Goal: Task Accomplishment & Management: Use online tool/utility

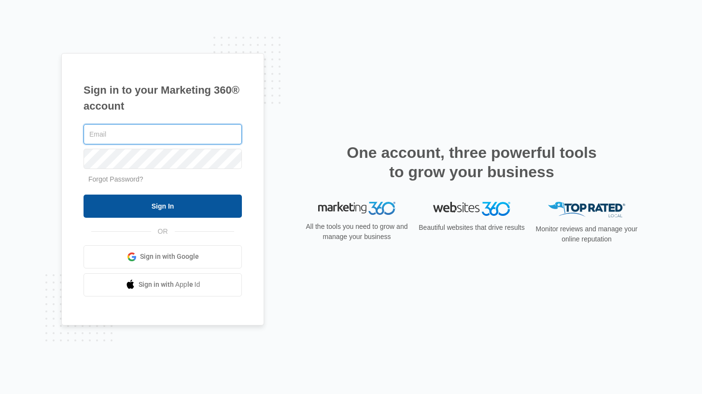
type input "[DOMAIN_NAME][EMAIL_ADDRESS][DOMAIN_NAME]"
click at [208, 198] on input "Sign In" at bounding box center [163, 206] width 158 height 23
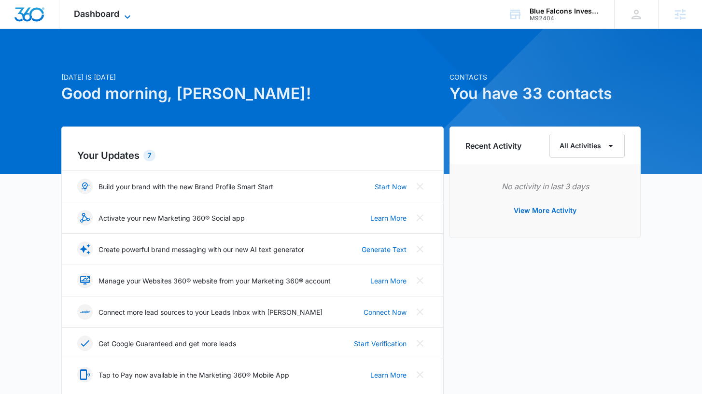
click at [126, 18] on icon at bounding box center [128, 17] width 12 height 12
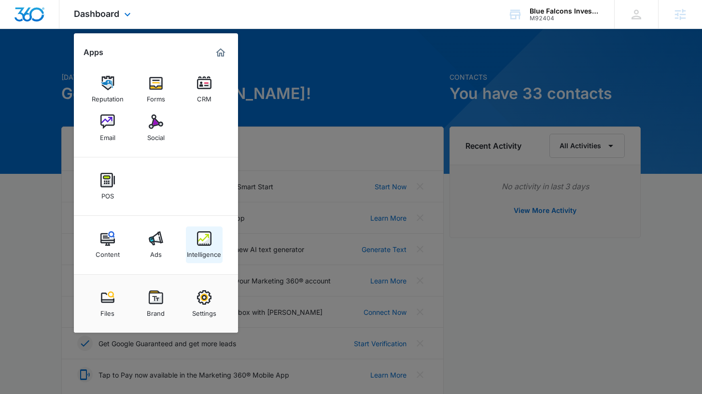
click at [204, 236] on img at bounding box center [204, 238] width 14 height 14
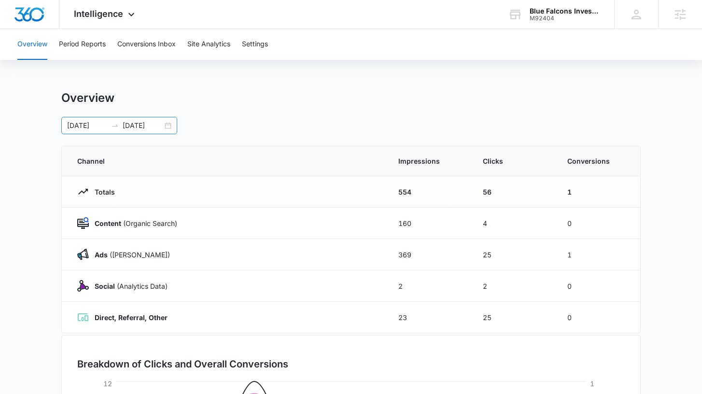
click at [167, 124] on div "06/30/2025 07/07/2025" at bounding box center [119, 125] width 116 height 17
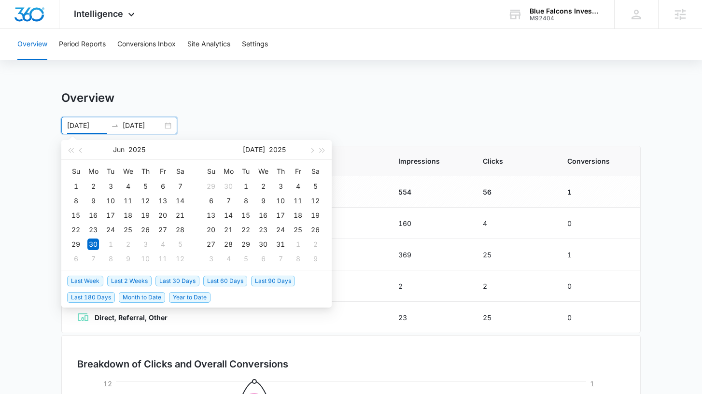
click at [128, 283] on span "Last 2 Weeks" at bounding box center [129, 281] width 44 height 11
type input "09/01/2025"
type input "09/15/2025"
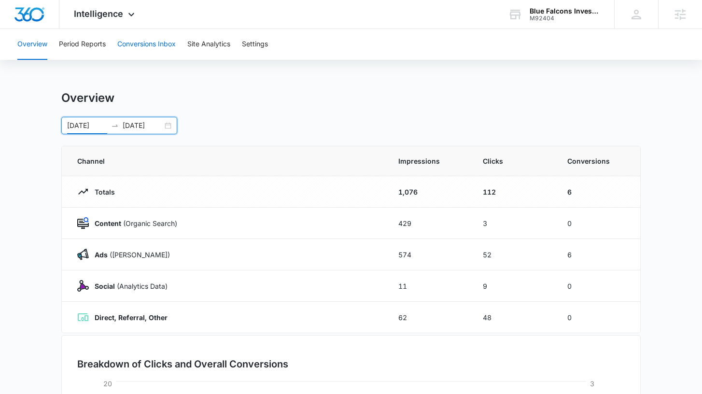
click at [171, 51] on button "Conversions Inbox" at bounding box center [146, 44] width 58 height 31
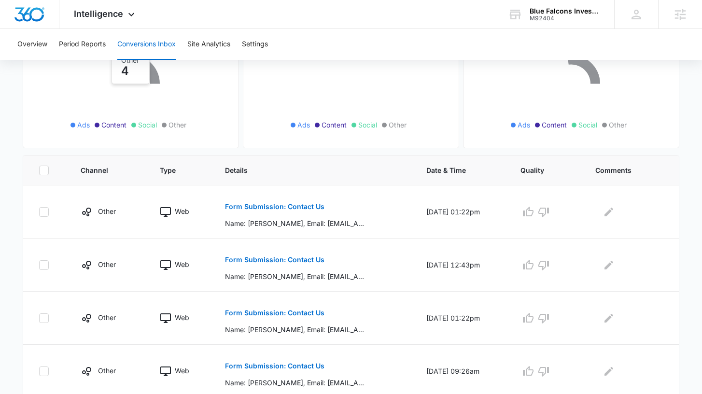
scroll to position [144, 0]
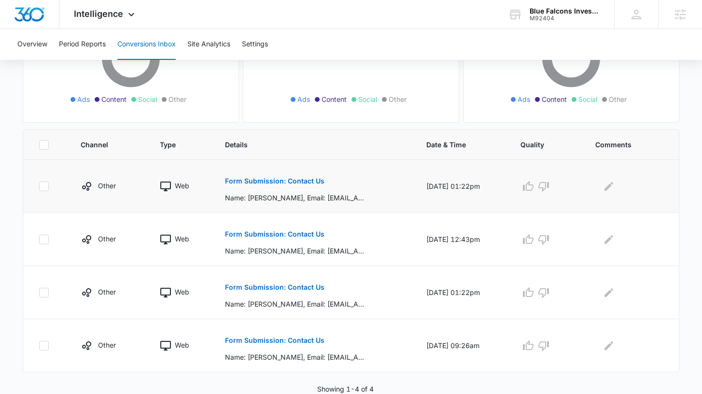
click at [263, 182] on p "Form Submission: Contact Us" at bounding box center [274, 181] width 99 height 7
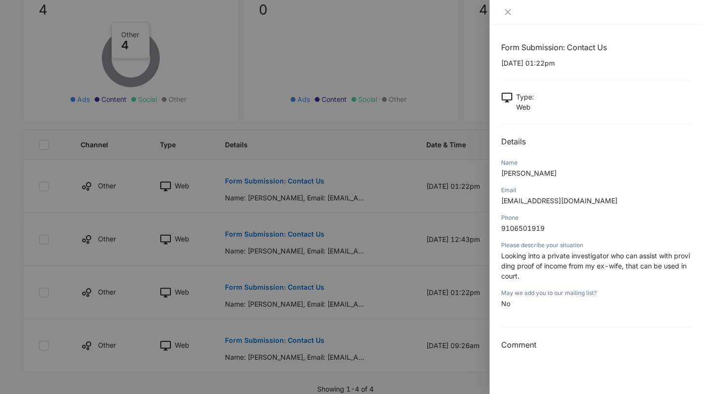
click at [269, 230] on div at bounding box center [351, 197] width 702 height 394
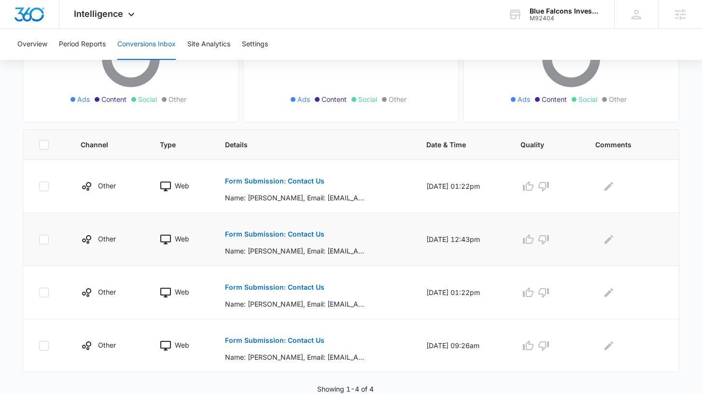
click at [280, 231] on p "Form Submission: Contact Us" at bounding box center [274, 234] width 99 height 7
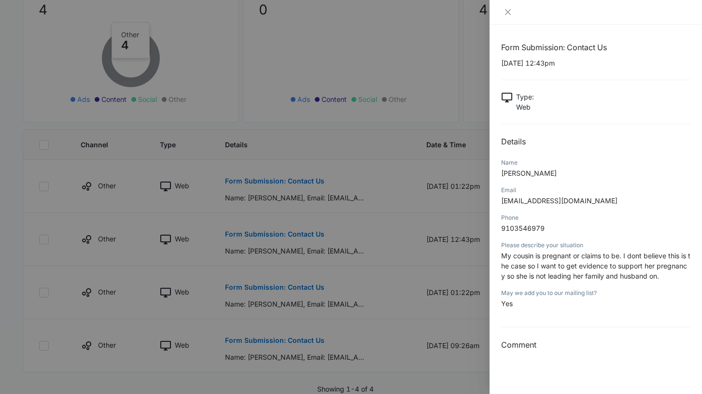
click at [294, 214] on div at bounding box center [351, 197] width 702 height 394
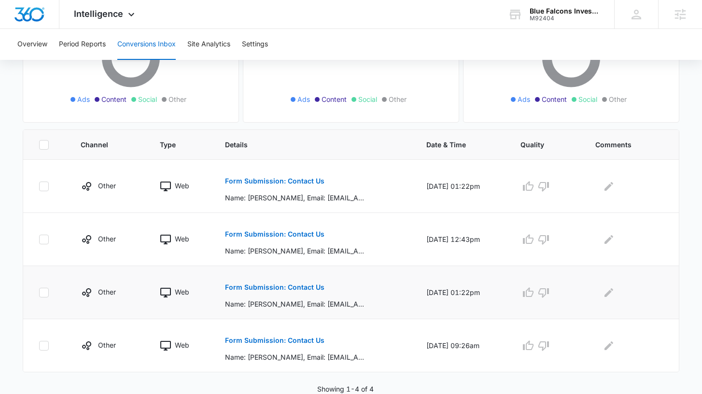
click at [281, 286] on p "Form Submission: Contact Us" at bounding box center [274, 287] width 99 height 7
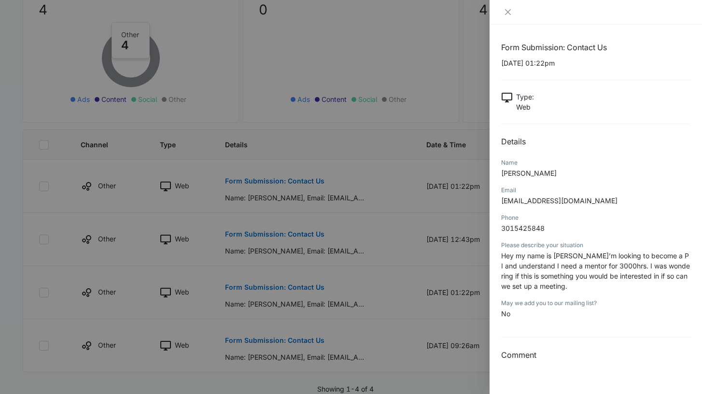
click at [293, 271] on div at bounding box center [351, 197] width 702 height 394
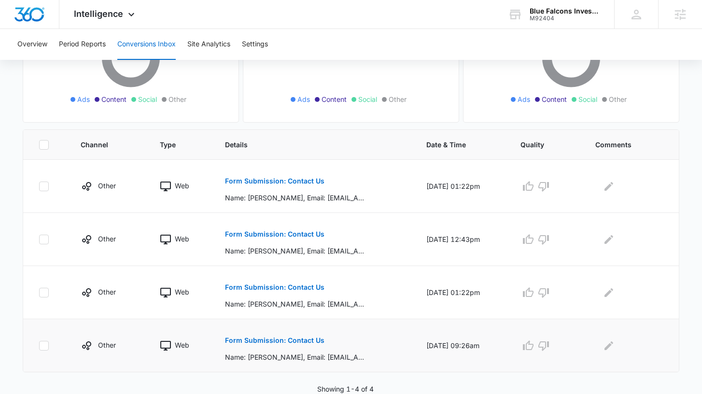
click at [276, 339] on p "Form Submission: Contact Us" at bounding box center [274, 340] width 99 height 7
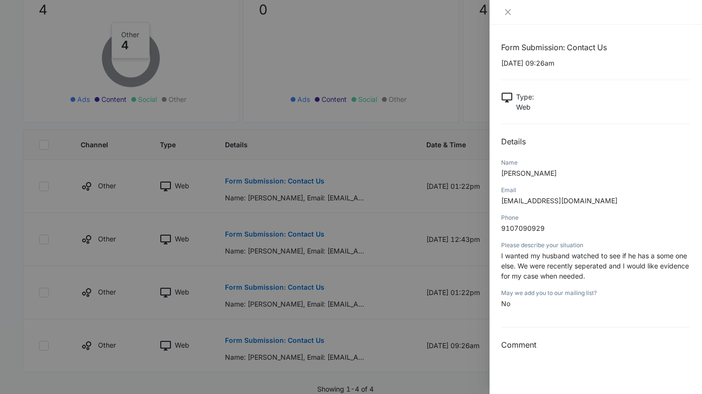
click at [283, 327] on div at bounding box center [351, 197] width 702 height 394
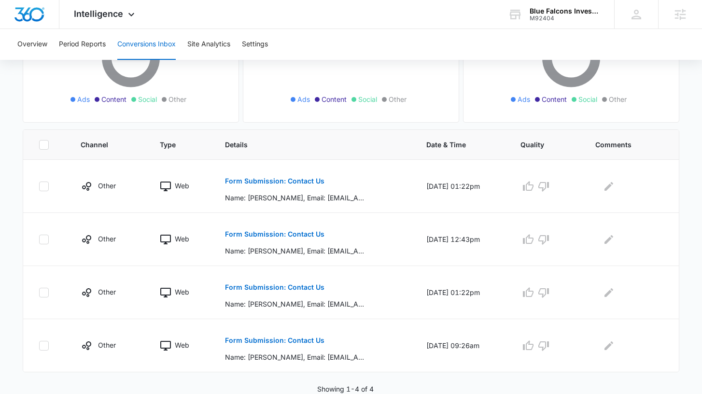
scroll to position [0, 0]
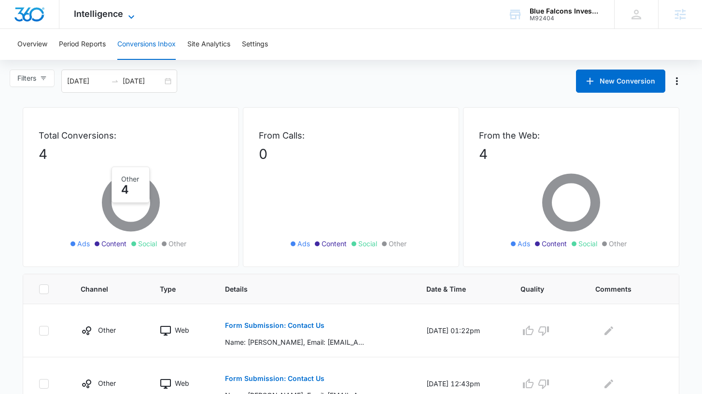
click at [104, 13] on span "Intelligence" at bounding box center [98, 14] width 49 height 10
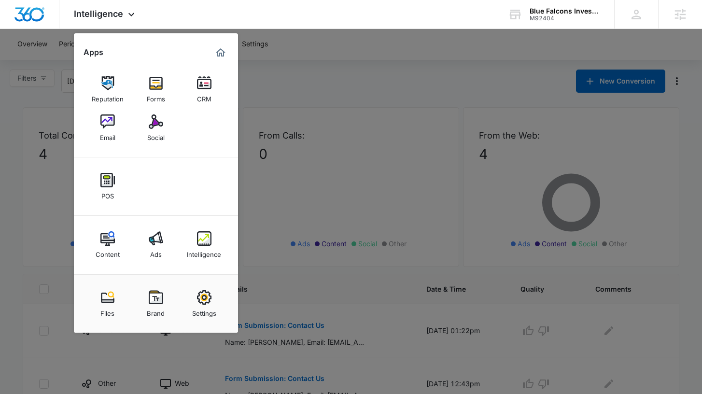
click at [160, 240] on img at bounding box center [156, 238] width 14 height 14
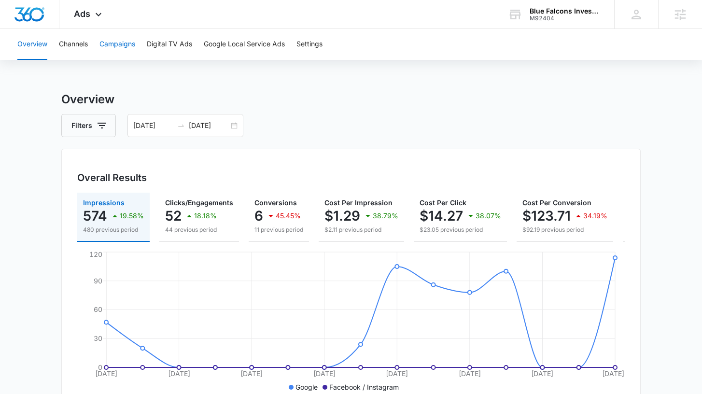
click at [126, 47] on button "Campaigns" at bounding box center [117, 44] width 36 height 31
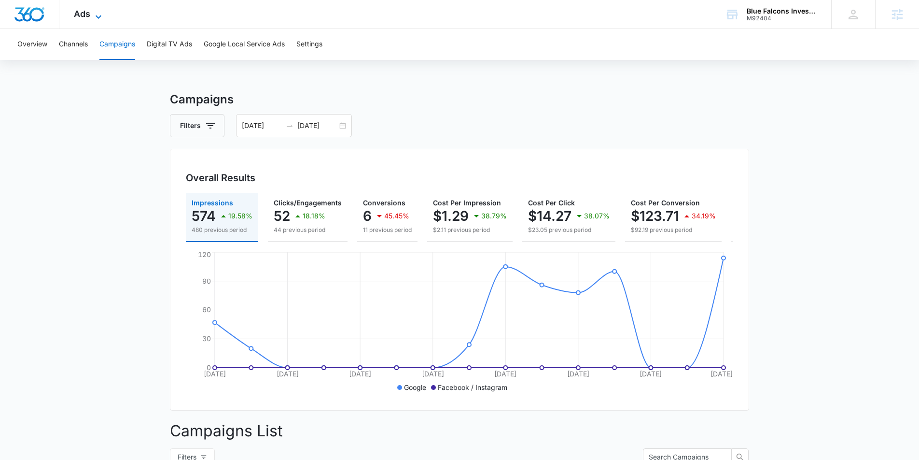
click at [87, 13] on span "Ads" at bounding box center [82, 14] width 16 height 10
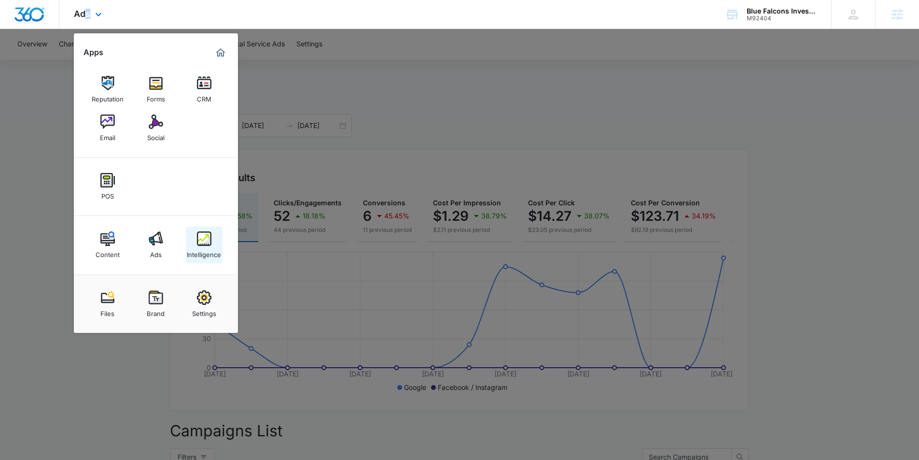
click at [204, 242] on img at bounding box center [204, 238] width 14 height 14
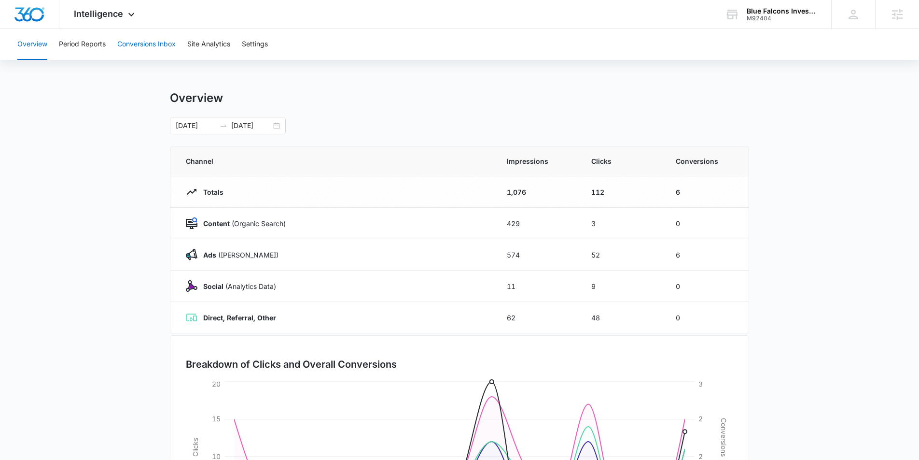
click at [142, 45] on button "Conversions Inbox" at bounding box center [146, 44] width 58 height 31
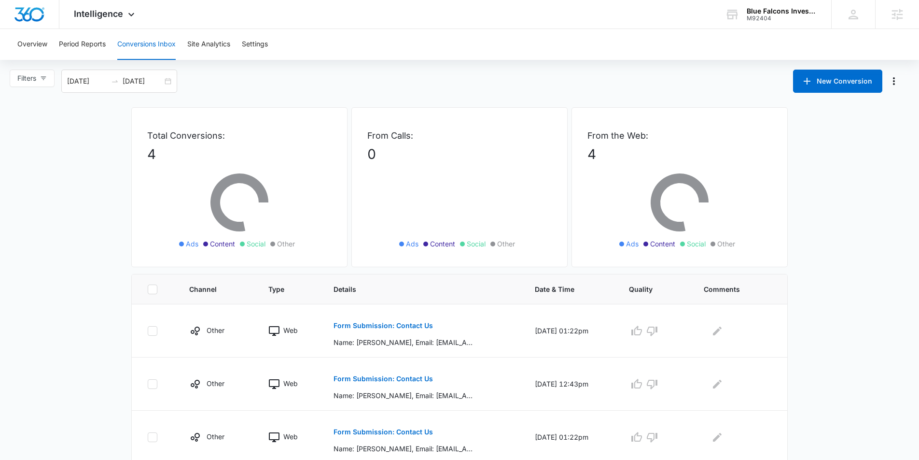
scroll to position [79, 0]
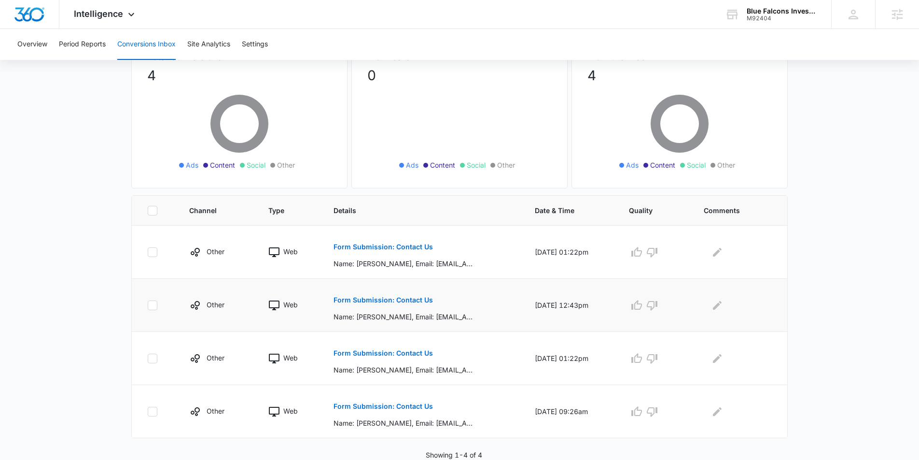
click at [411, 297] on p "Form Submission: Contact Us" at bounding box center [383, 299] width 99 height 7
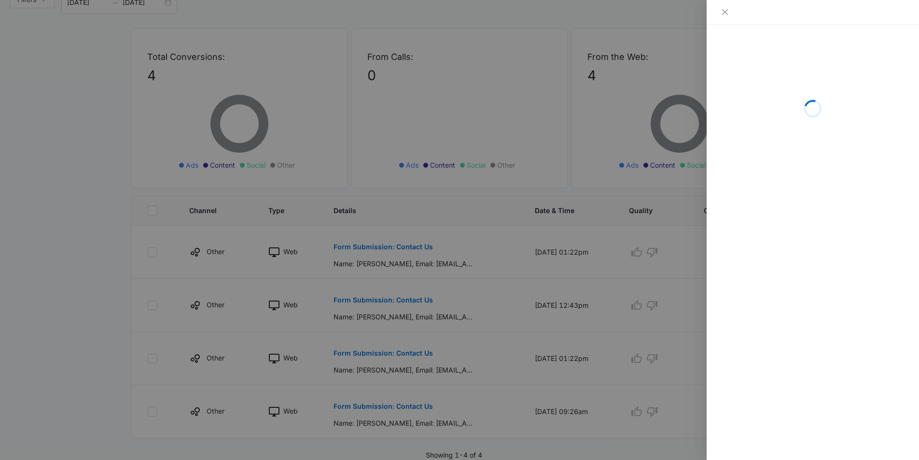
click at [462, 280] on div at bounding box center [459, 230] width 919 height 460
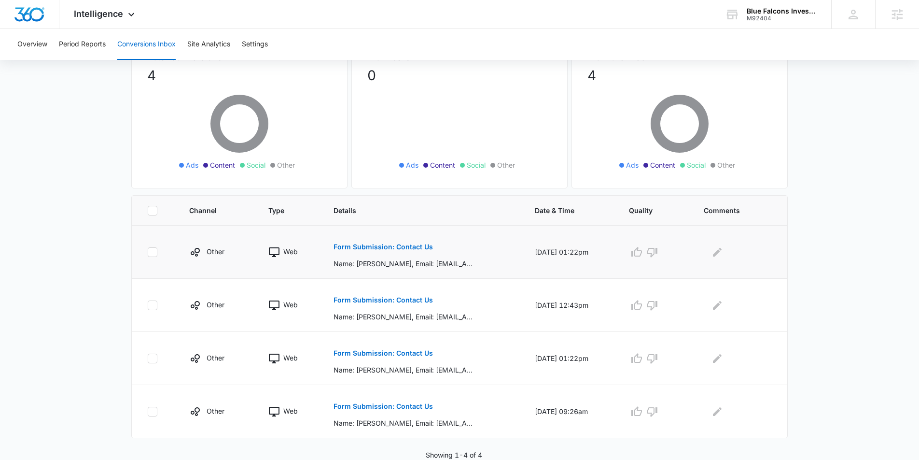
click at [395, 246] on p "Form Submission: Contact Us" at bounding box center [383, 246] width 99 height 7
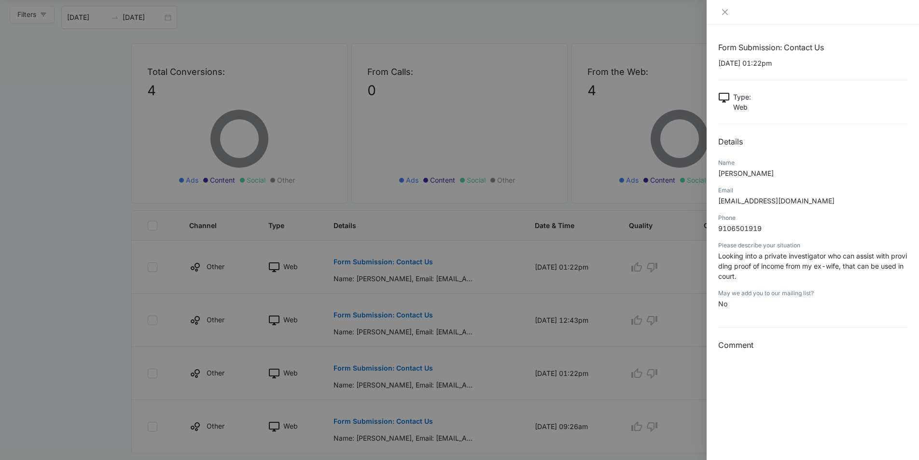
scroll to position [63, 0]
drag, startPoint x: 765, startPoint y: 171, endPoint x: 727, endPoint y: 180, distance: 39.5
click at [701, 172] on div "Form Submission: Contact Us 09/12/2025 at 01:22pm Type : Web Details Name Edwin…" at bounding box center [813, 242] width 212 height 435
click at [701, 254] on span "Looking into a private investigator who can assist with providing proof of inco…" at bounding box center [812, 266] width 189 height 28
click at [497, 343] on div at bounding box center [459, 230] width 919 height 460
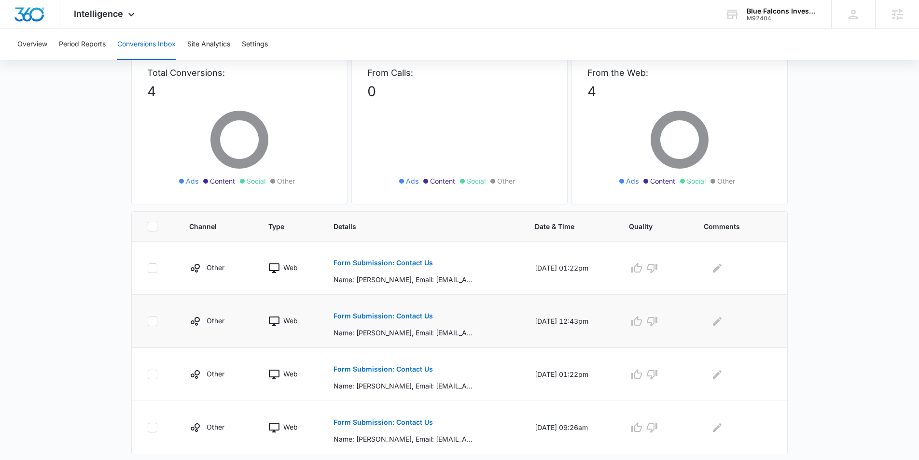
scroll to position [79, 0]
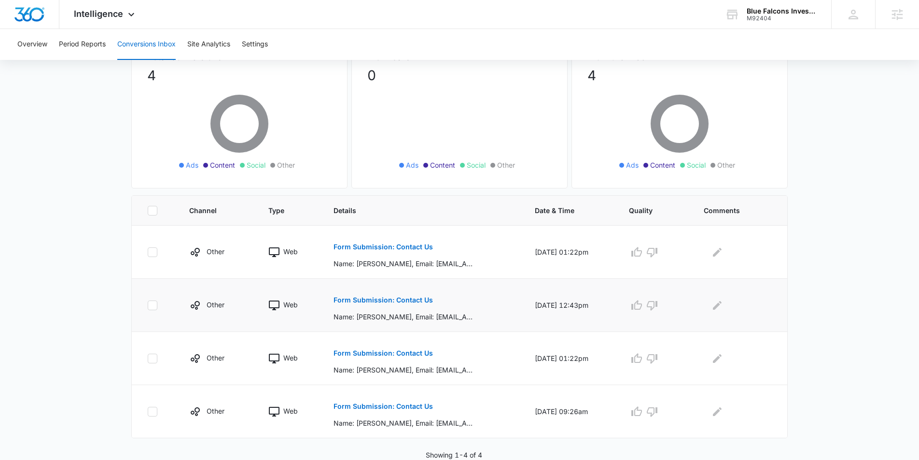
click at [411, 303] on p "Form Submission: Contact Us" at bounding box center [383, 299] width 99 height 7
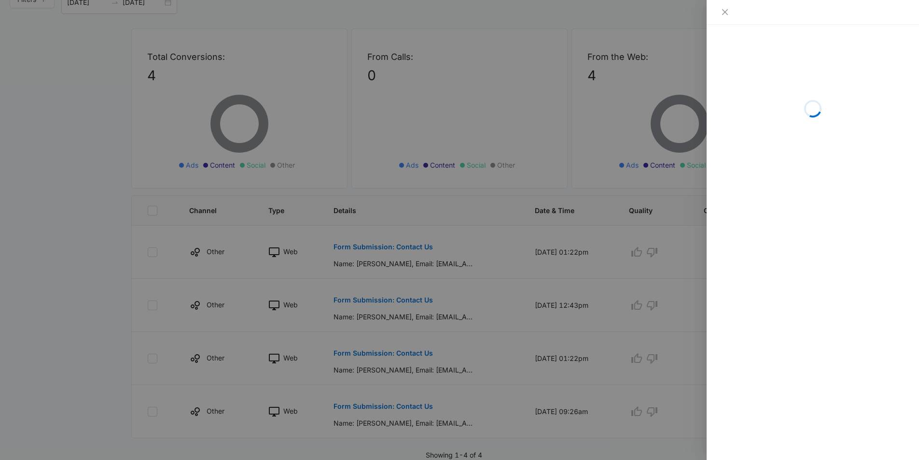
scroll to position [108, 0]
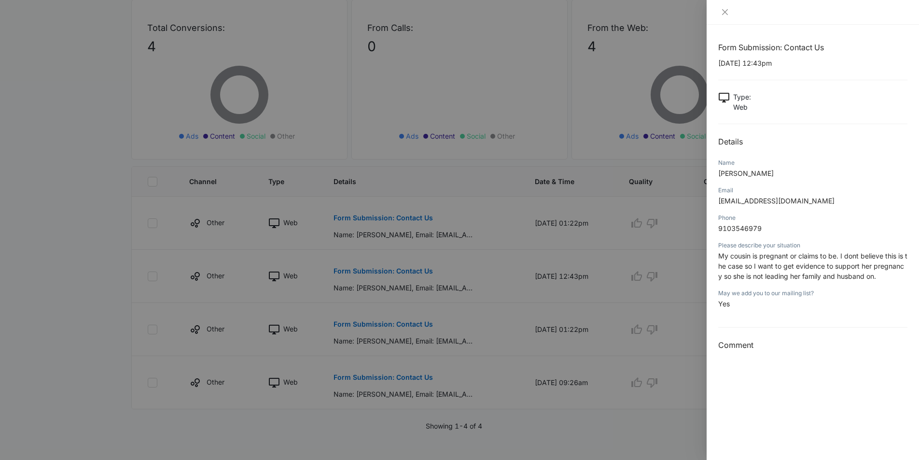
click at [701, 273] on span "My cousin is pregnant or claims to be. I dont believe this is the case so I wan…" at bounding box center [812, 266] width 189 height 28
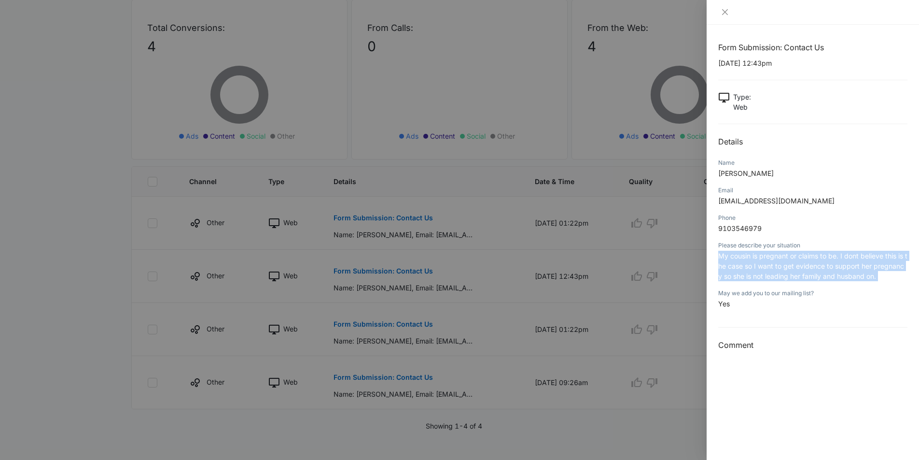
click at [701, 273] on span "My cousin is pregnant or claims to be. I dont believe this is the case so I wan…" at bounding box center [812, 266] width 189 height 28
click at [701, 274] on span "My cousin is pregnant or claims to be. I dont believe this is the case so I wan…" at bounding box center [812, 266] width 189 height 28
drag, startPoint x: 888, startPoint y: 274, endPoint x: 834, endPoint y: 273, distance: 54.6
click at [701, 273] on p "My cousin is pregnant or claims to be. I dont believe this is the case so I wan…" at bounding box center [812, 266] width 189 height 30
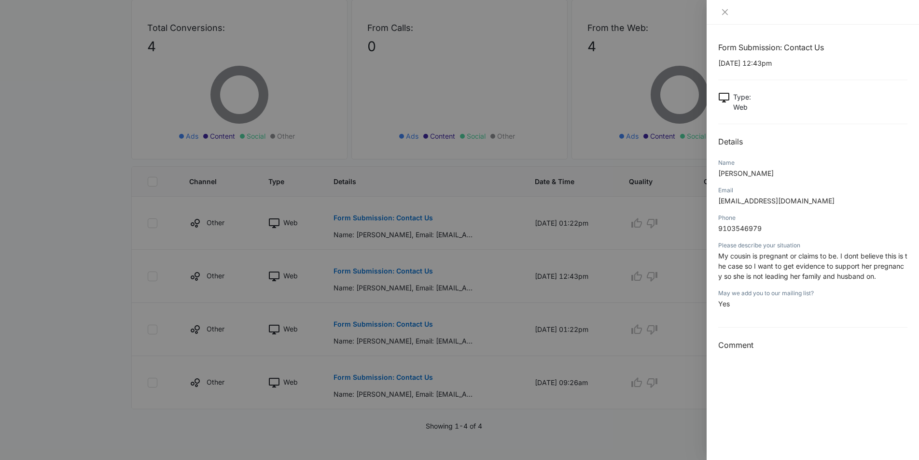
click at [593, 393] on div at bounding box center [459, 230] width 919 height 460
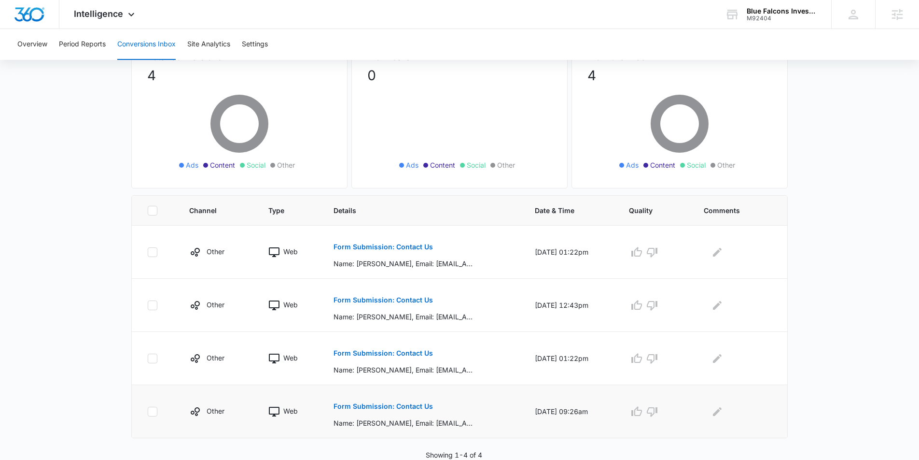
scroll to position [79, 0]
click at [411, 354] on p "Form Submission: Contact Us" at bounding box center [383, 353] width 99 height 7
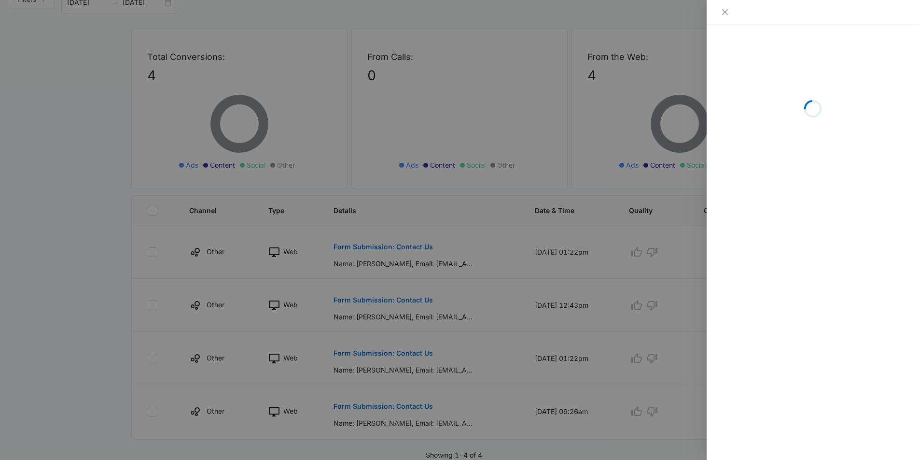
click at [422, 393] on div at bounding box center [459, 230] width 919 height 460
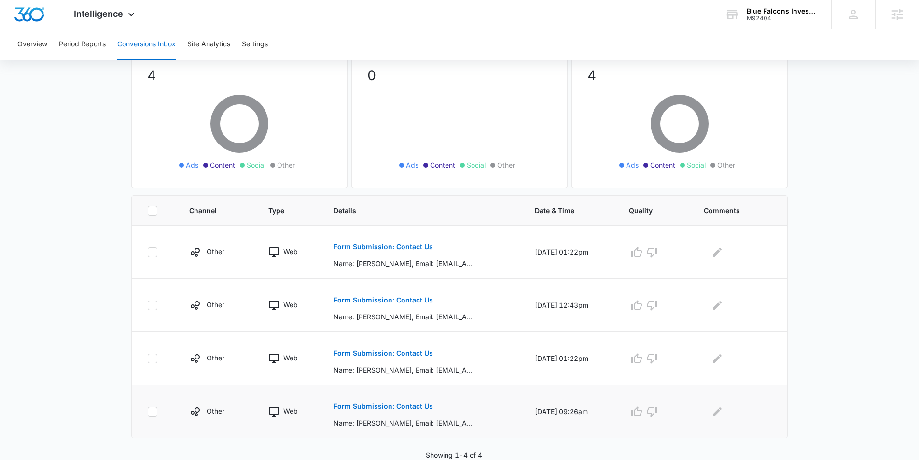
click at [399, 393] on p "Form Submission: Contact Us" at bounding box center [383, 406] width 99 height 7
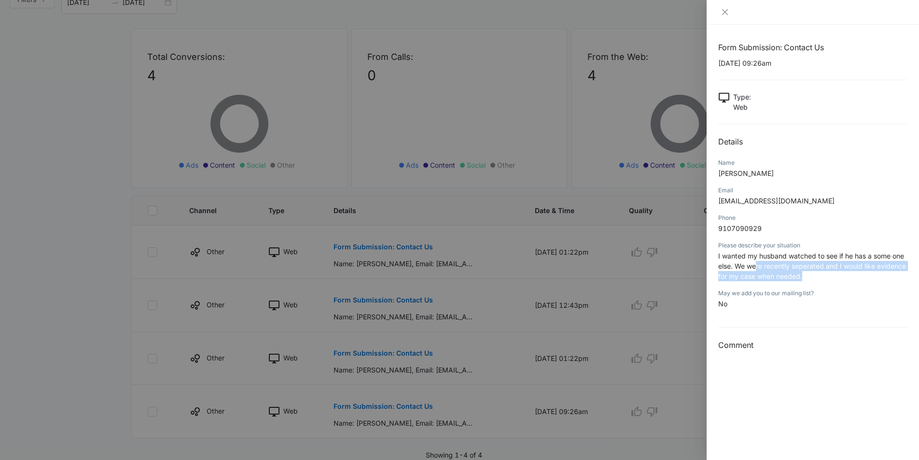
drag, startPoint x: 810, startPoint y: 277, endPoint x: 757, endPoint y: 267, distance: 53.0
click at [701, 267] on p "I wanted my husband watched to see if he has a some one else. We were recently …" at bounding box center [812, 266] width 189 height 30
click at [701, 267] on span "I wanted my husband watched to see if he has a some one else. We were recently …" at bounding box center [812, 266] width 188 height 28
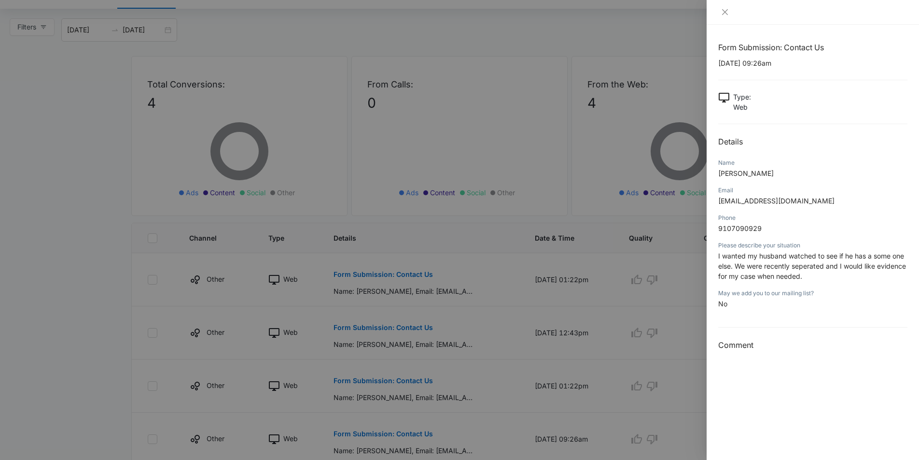
scroll to position [51, 0]
click at [701, 14] on icon "close" at bounding box center [725, 12] width 8 height 8
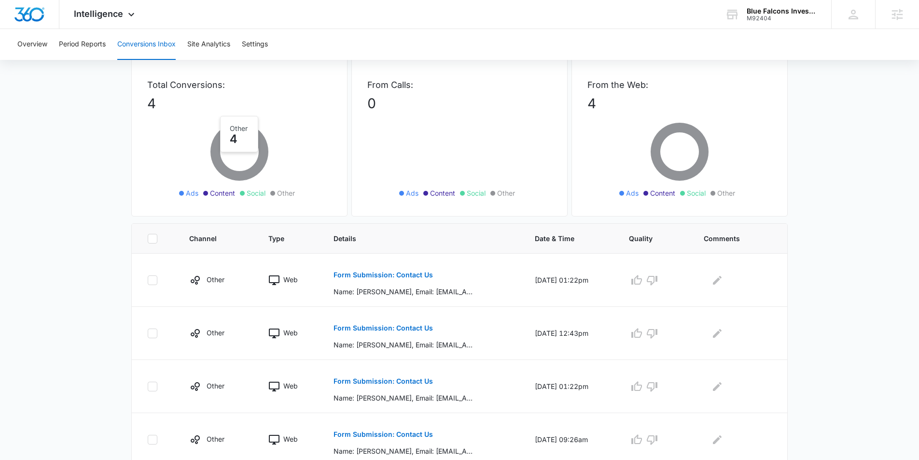
scroll to position [0, 0]
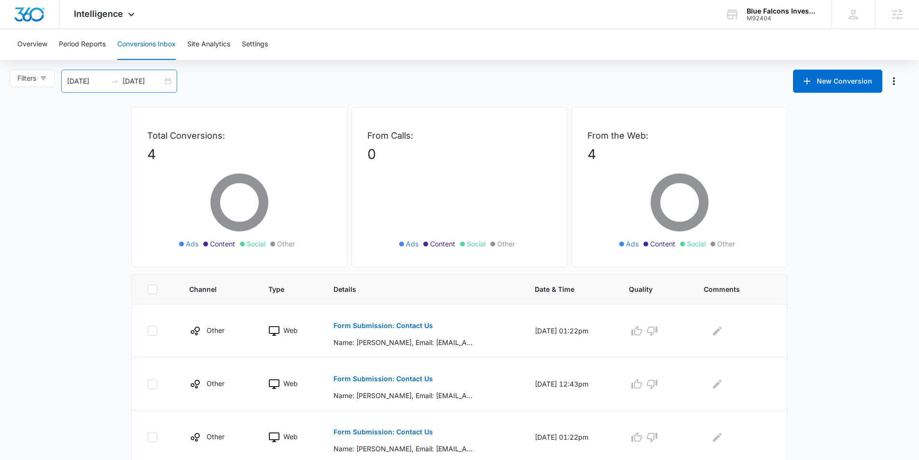
click at [164, 80] on div "08/17/2025 09/16/2025" at bounding box center [119, 81] width 116 height 23
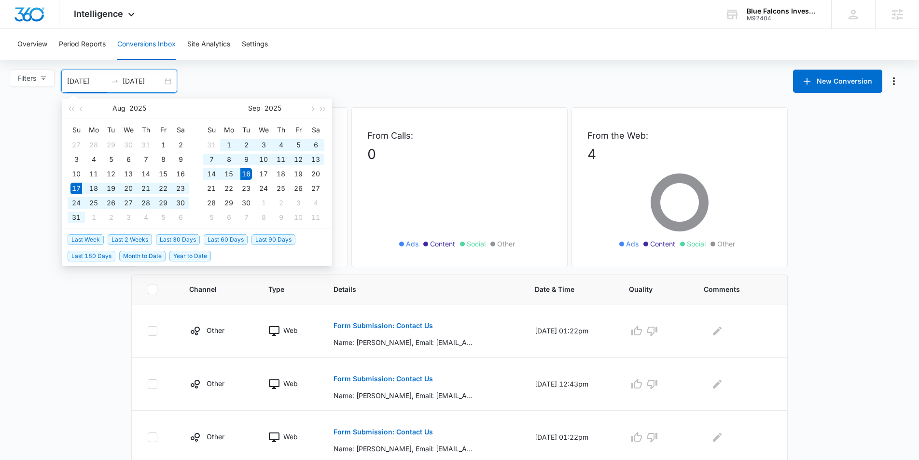
type input "08/17/2025"
click at [177, 239] on span "Last 30 Days" at bounding box center [178, 239] width 44 height 11
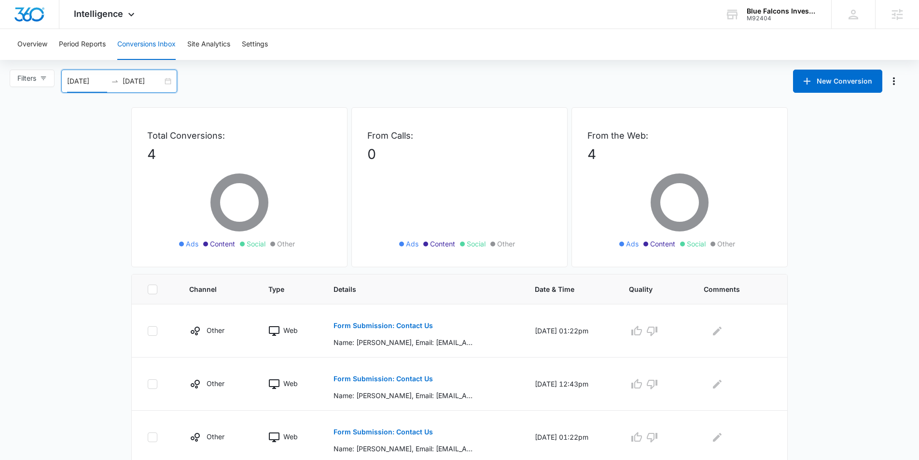
scroll to position [79, 0]
